Goal: Information Seeking & Learning: Understand process/instructions

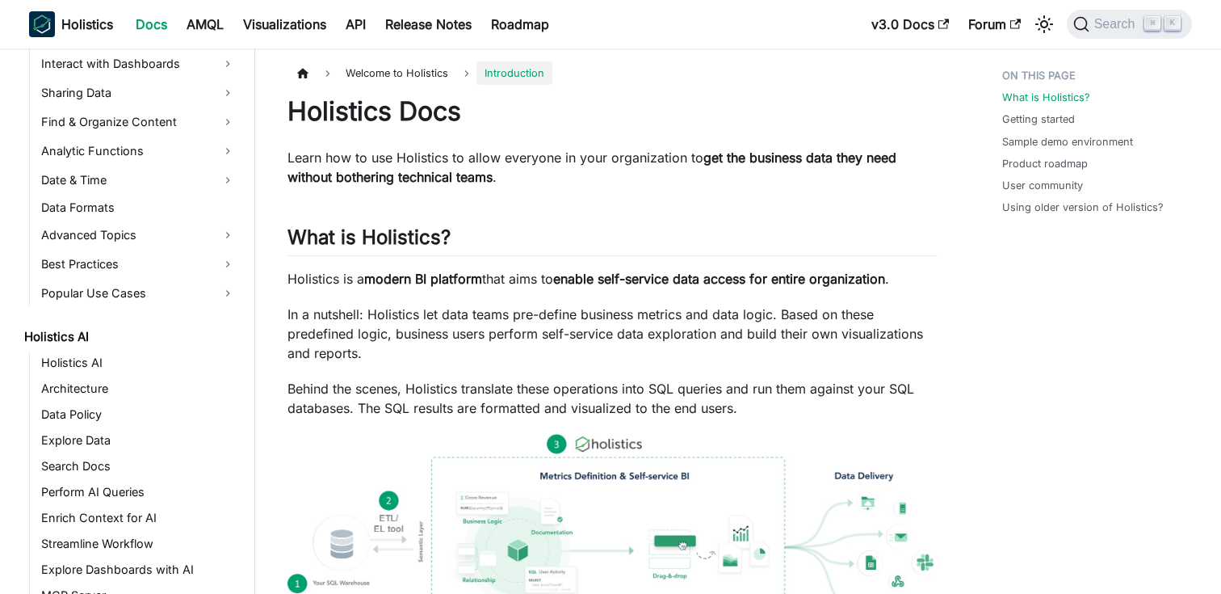
scroll to position [491, 0]
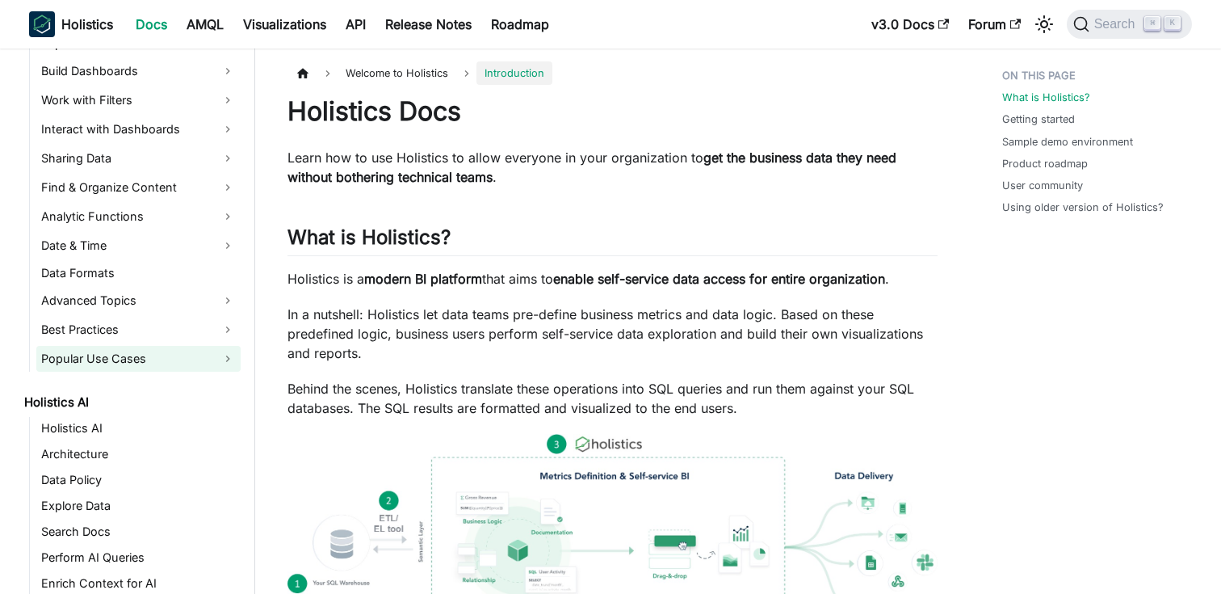
click at [135, 359] on link "Popular Use Cases" at bounding box center [138, 359] width 204 height 26
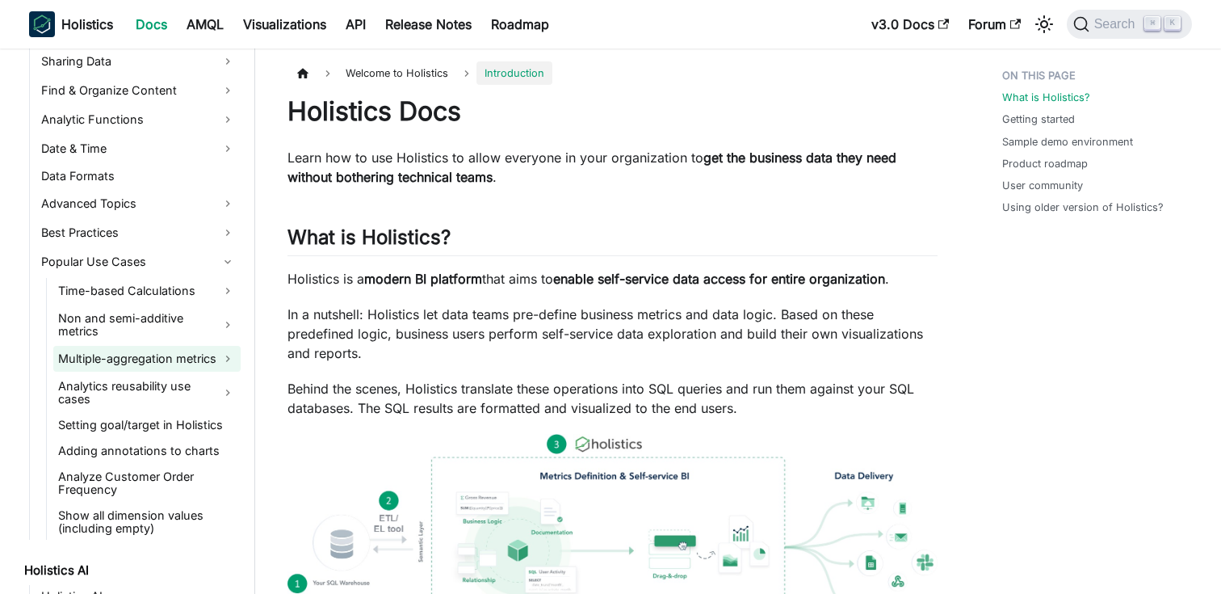
scroll to position [590, 0]
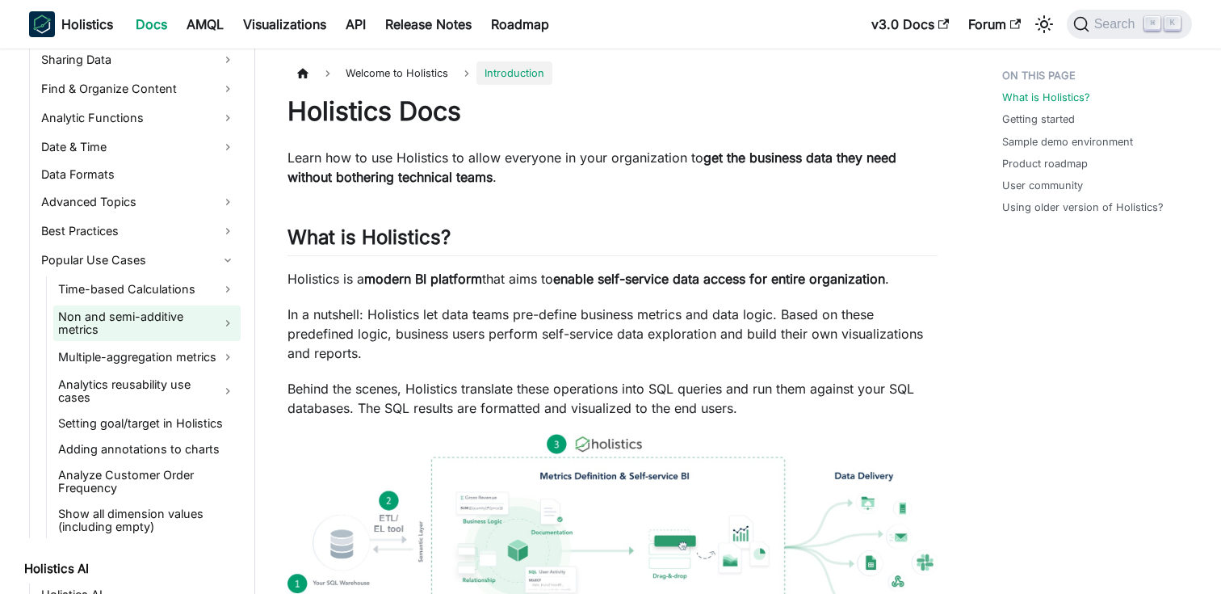
click at [194, 314] on link "Non and semi-additive metrics" at bounding box center [146, 323] width 187 height 36
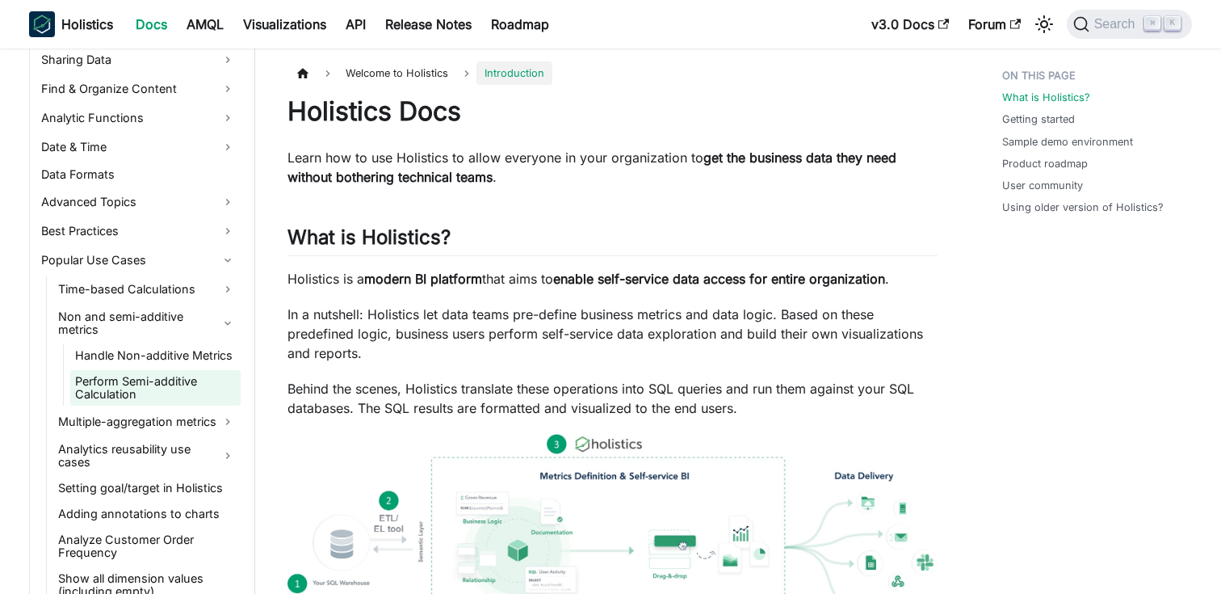
click at [155, 373] on link "Perform Semi-additive Calculation" at bounding box center [155, 388] width 170 height 36
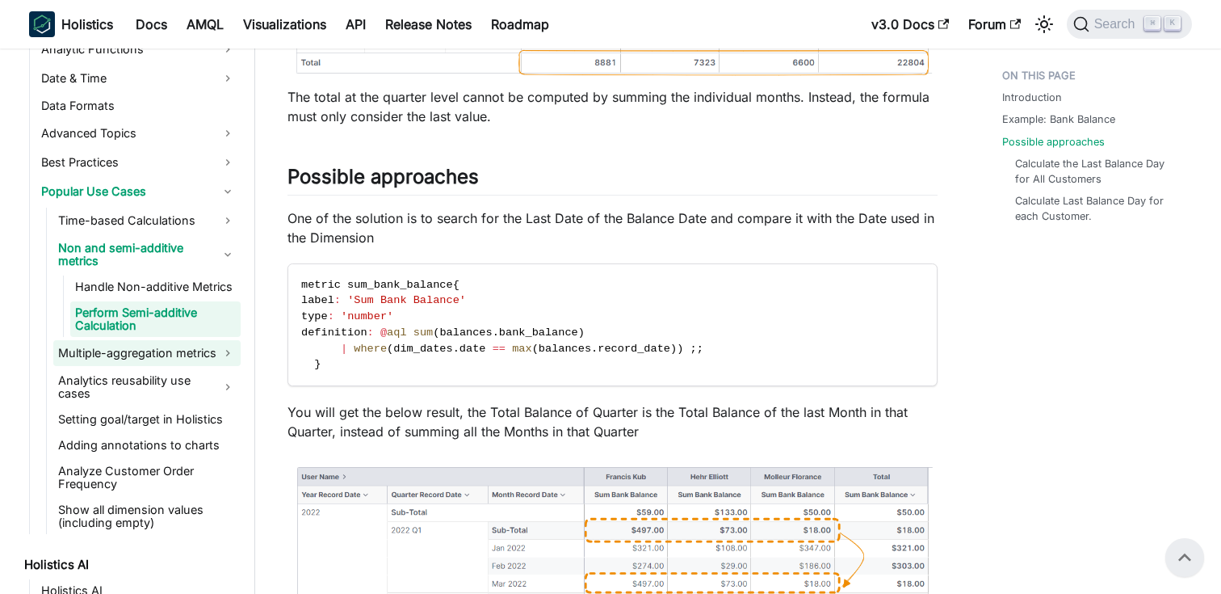
scroll to position [666, 0]
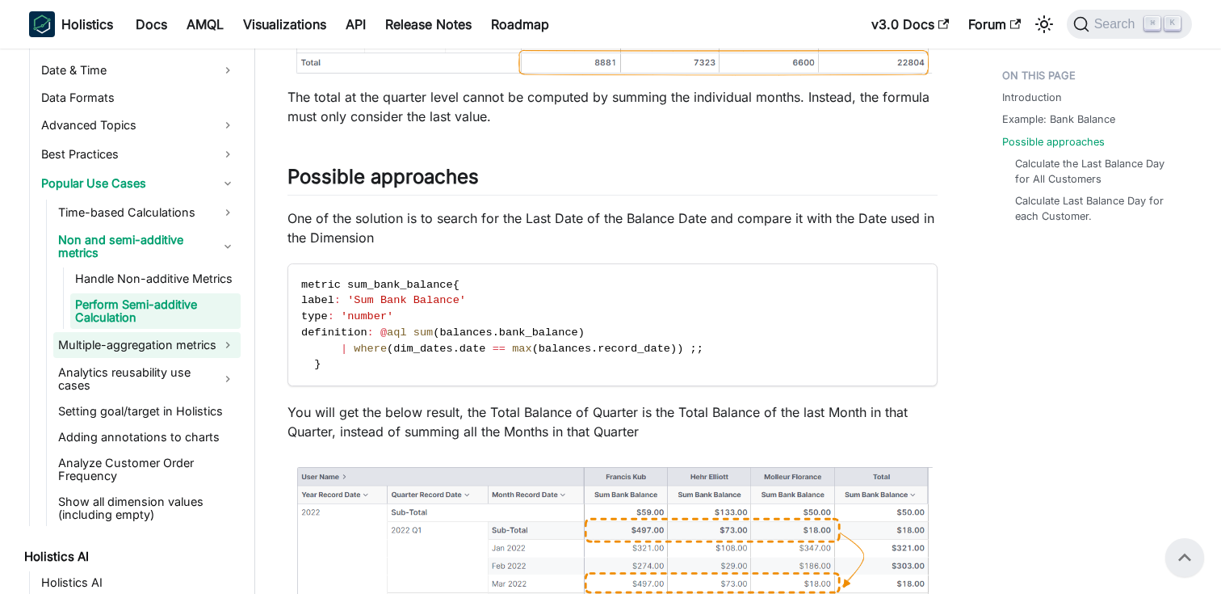
click at [176, 338] on link "Multiple-aggregation metrics" at bounding box center [146, 345] width 187 height 26
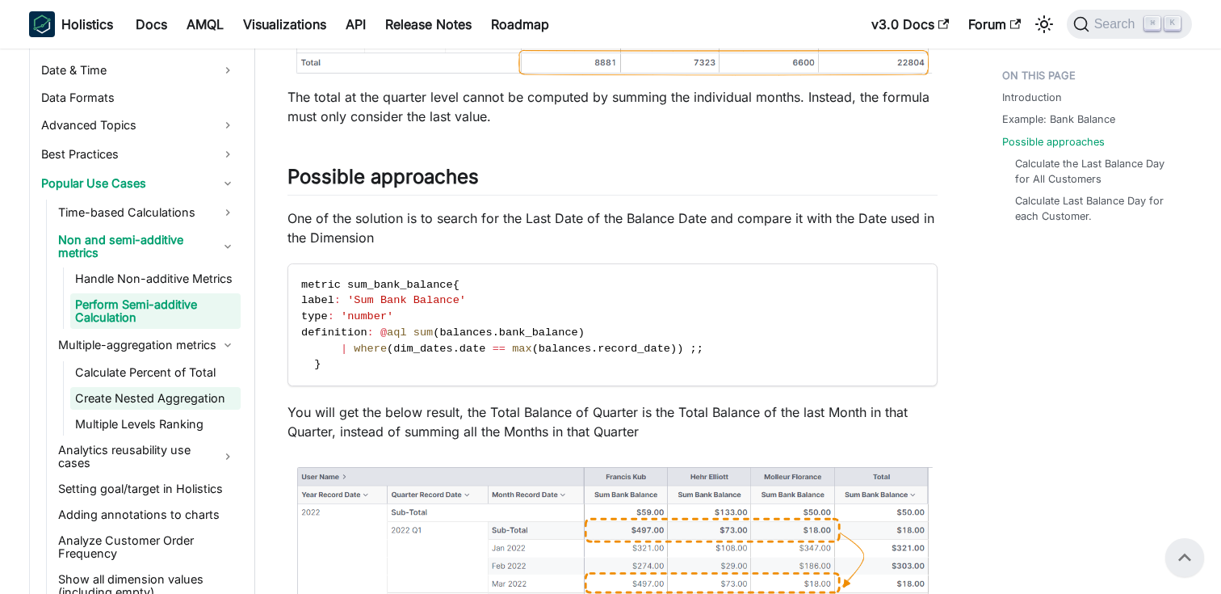
click at [154, 387] on link "Create Nested Aggregation" at bounding box center [155, 398] width 170 height 23
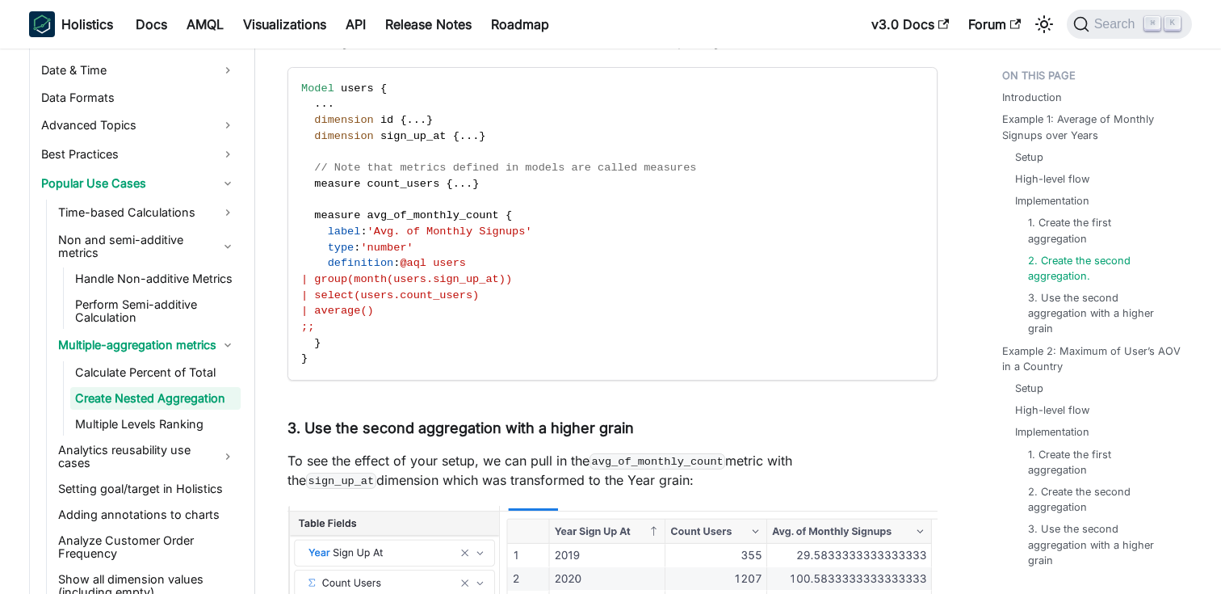
scroll to position [2301, 0]
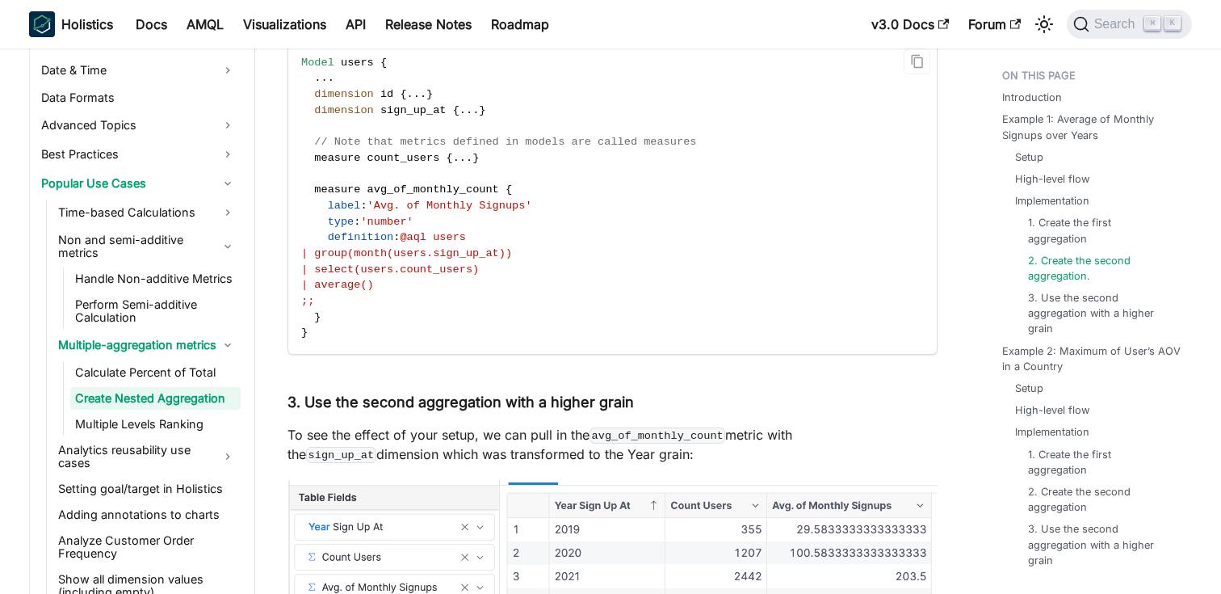
drag, startPoint x: 414, startPoint y: 288, endPoint x: 405, endPoint y: 236, distance: 53.4
click at [405, 236] on code "Model users { . . . dimension id { . . . } dimension sign_up_at { . . . } // No…" at bounding box center [611, 198] width 646 height 313
click at [374, 290] on span "| average()" at bounding box center [337, 285] width 73 height 12
drag, startPoint x: 400, startPoint y: 290, endPoint x: 355, endPoint y: 291, distance: 45.2
click at [355, 291] on span "| average()" at bounding box center [337, 285] width 73 height 12
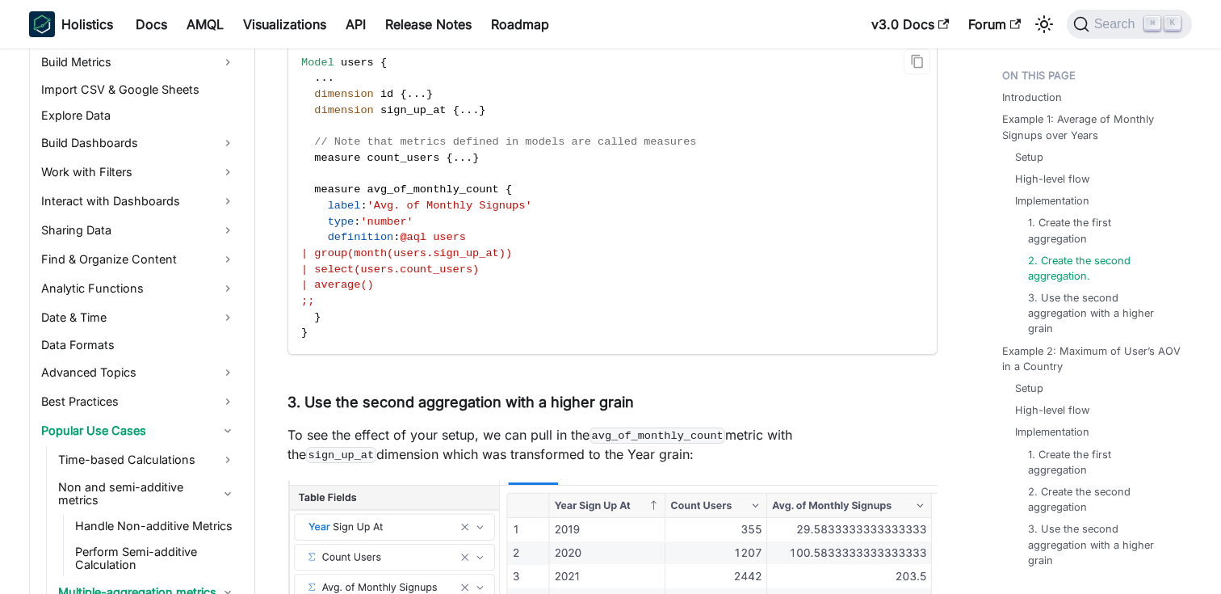
scroll to position [595, 0]
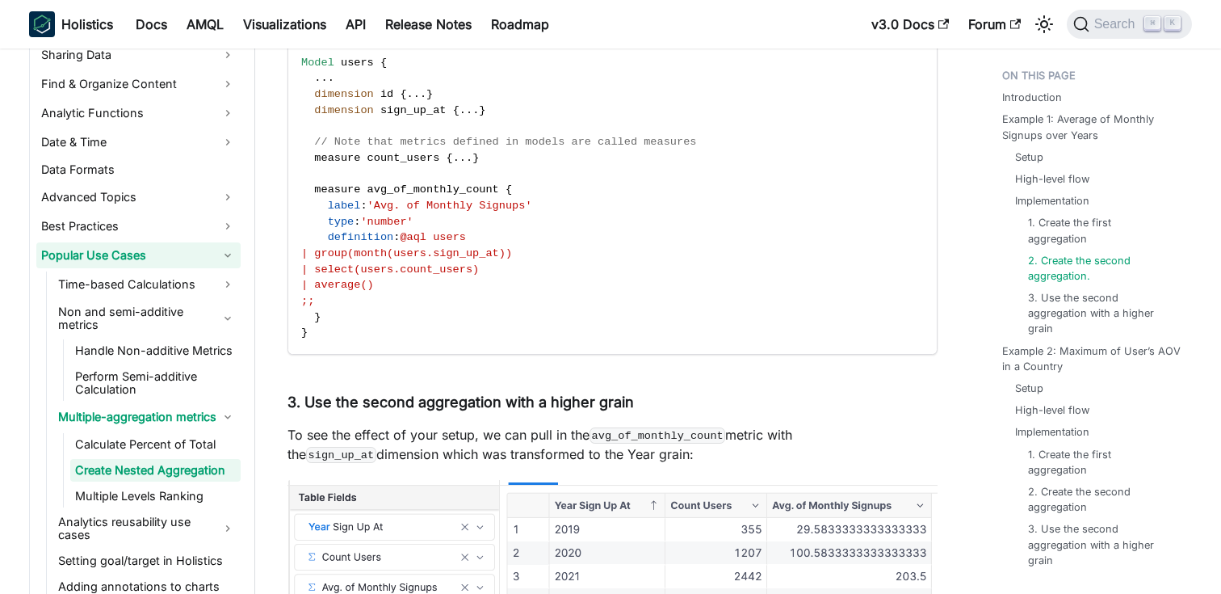
click at [232, 257] on link "Popular Use Cases" at bounding box center [138, 255] width 204 height 26
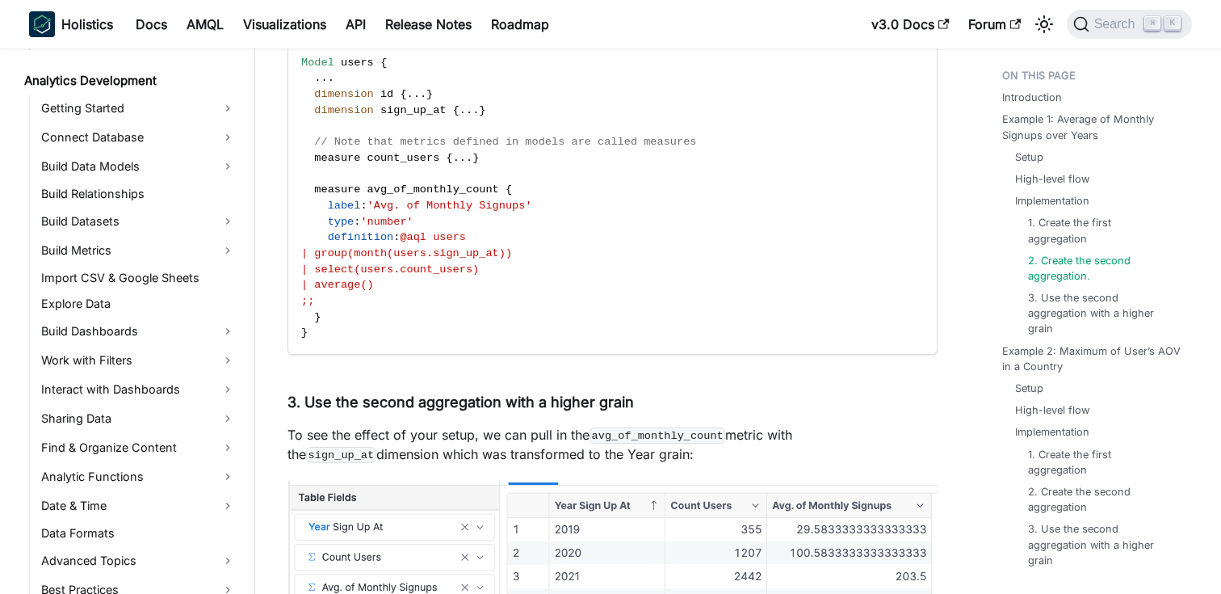
scroll to position [0, 0]
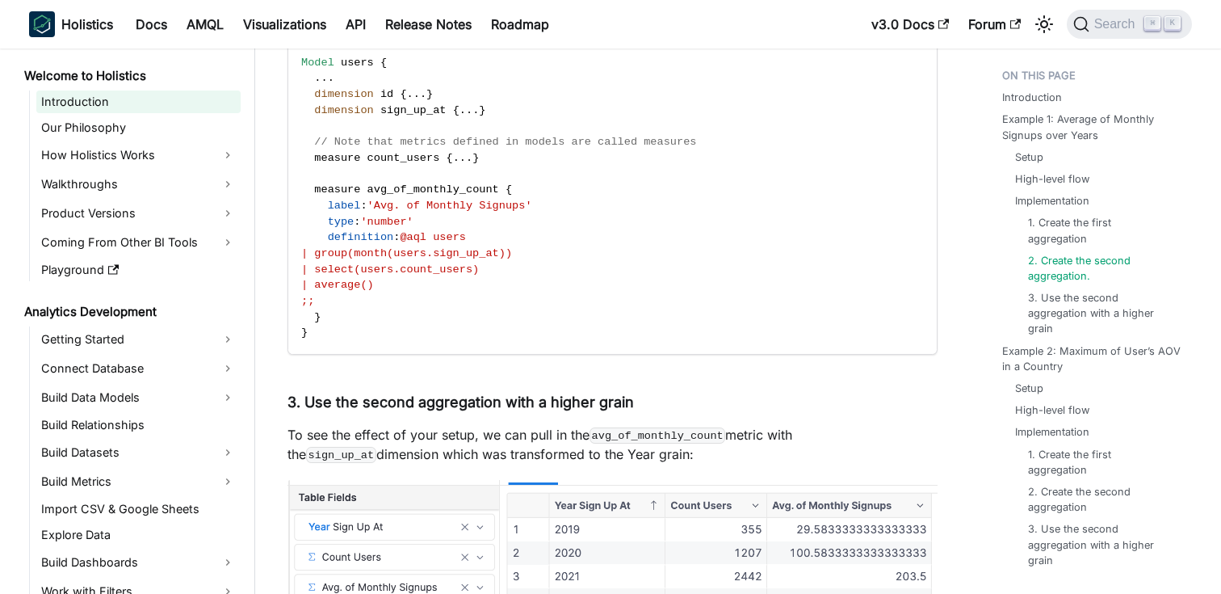
click at [97, 107] on link "Introduction" at bounding box center [138, 101] width 204 height 23
